Goal: Find specific page/section: Find specific page/section

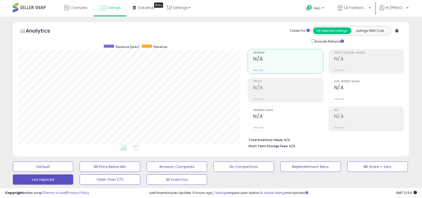
scroll to position [105, 229]
click at [73, 7] on span "Overview" at bounding box center [79, 7] width 17 height 5
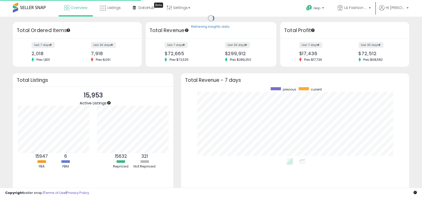
scroll to position [71, 218]
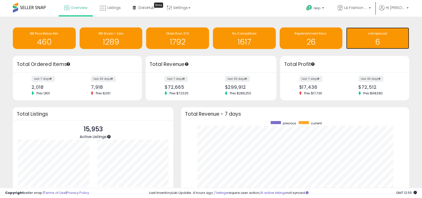
click at [373, 39] on h1 "6" at bounding box center [378, 42] width 58 height 8
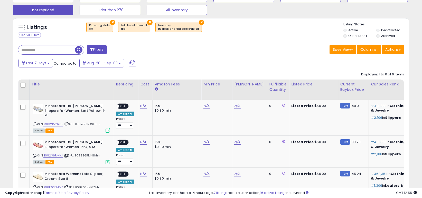
scroll to position [162, 0]
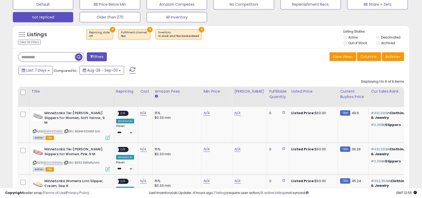
click at [129, 71] on span at bounding box center [132, 70] width 6 height 7
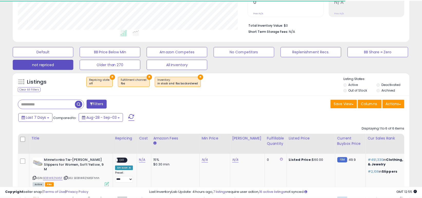
scroll to position [256534, 256409]
